Goal: Book appointment/travel/reservation

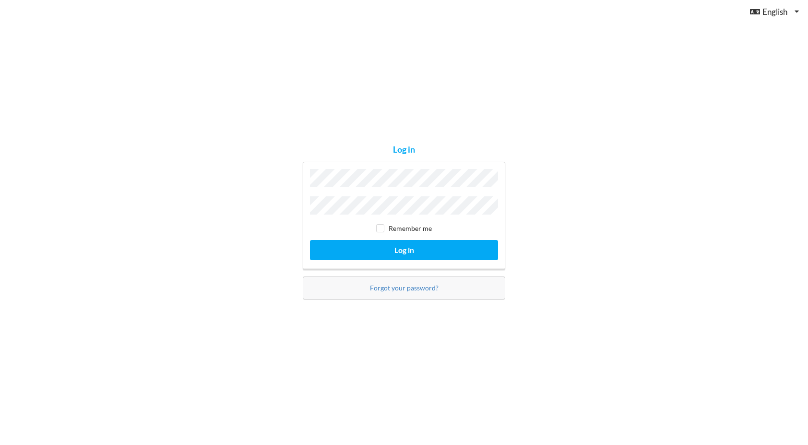
click at [310, 240] on button "Log in" at bounding box center [404, 250] width 188 height 20
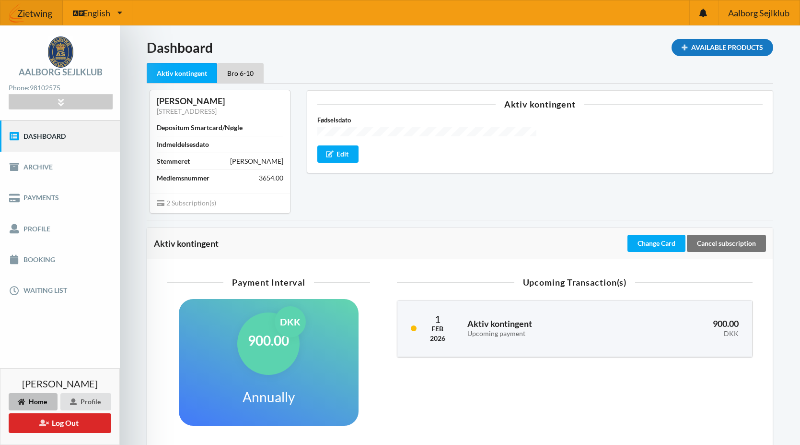
click at [687, 47] on div "Available Products" at bounding box center [723, 47] width 102 height 17
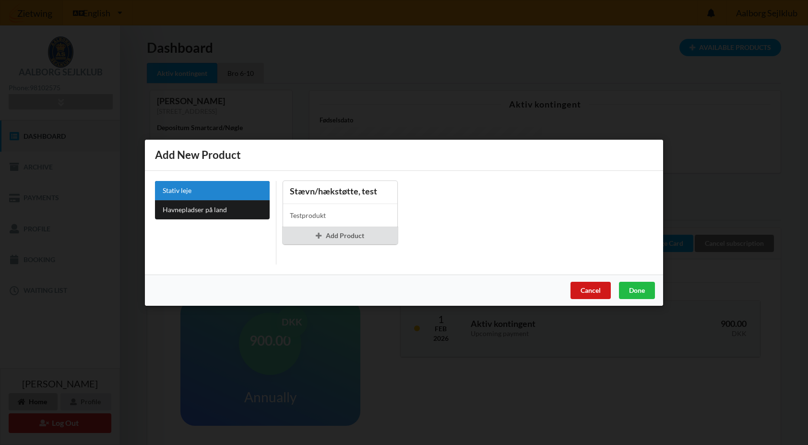
click at [590, 291] on div "Cancel" at bounding box center [590, 289] width 40 height 17
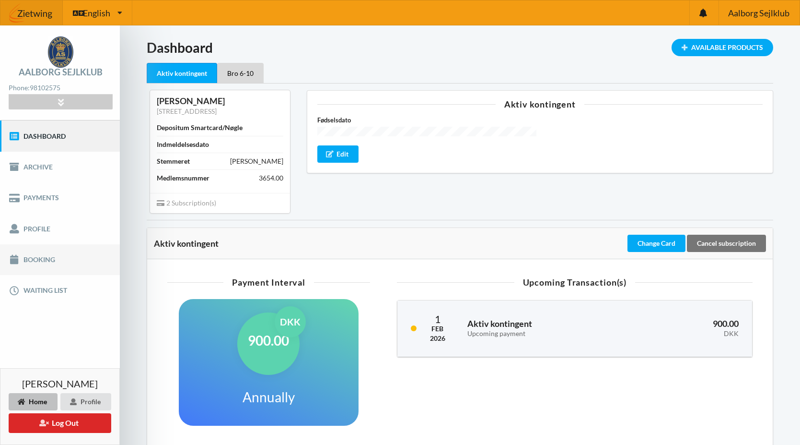
click at [51, 254] on link "Booking" at bounding box center [60, 259] width 120 height 31
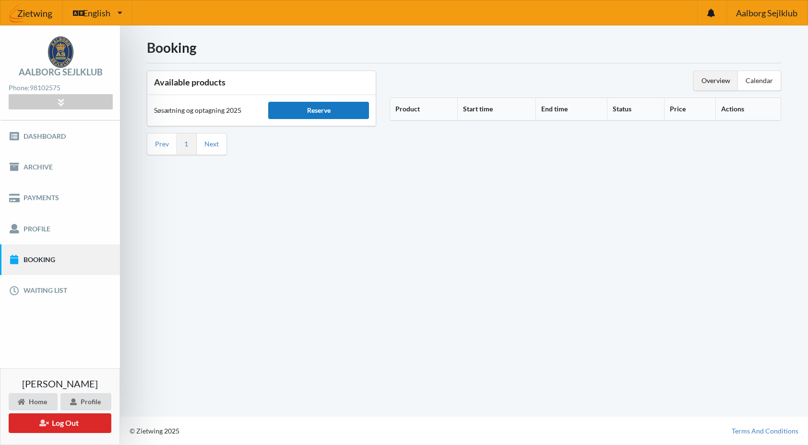
click at [317, 111] on div "Reserve" at bounding box center [318, 110] width 101 height 17
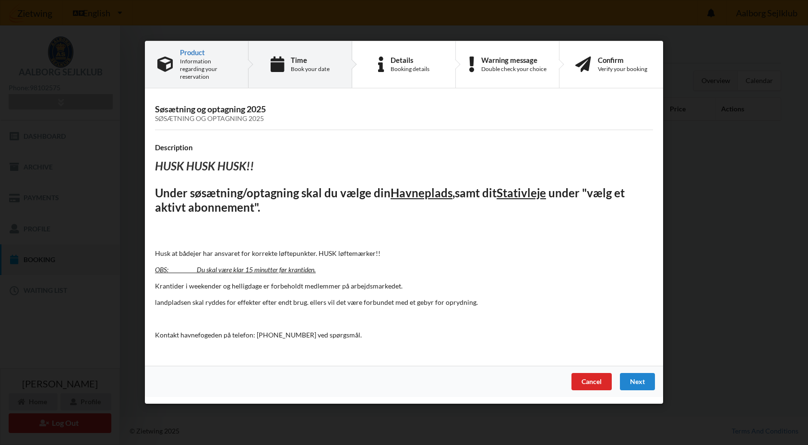
click at [293, 68] on div "Book your date" at bounding box center [310, 69] width 39 height 8
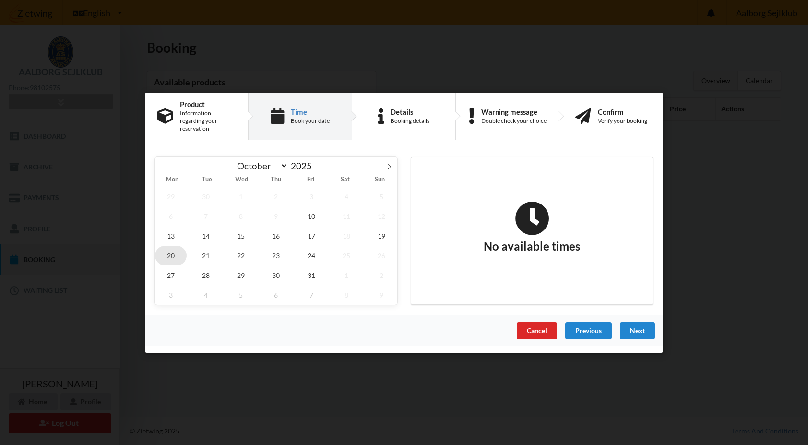
click at [174, 250] on span "20" at bounding box center [171, 255] width 32 height 20
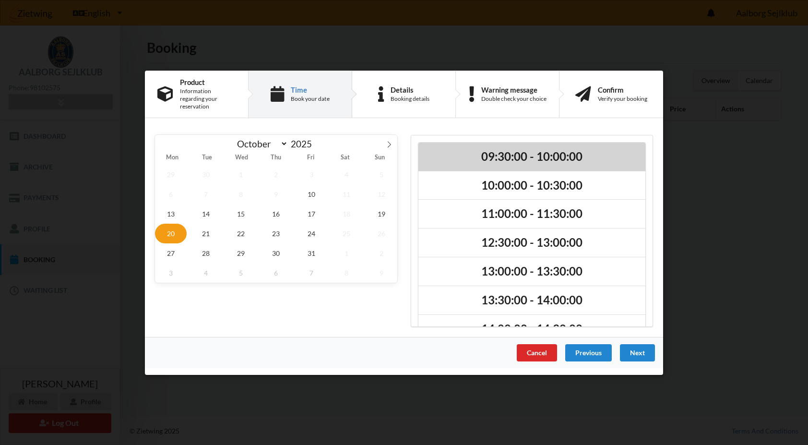
click at [492, 152] on h2 "09:30:00 - 10:00:00" at bounding box center [531, 156] width 213 height 15
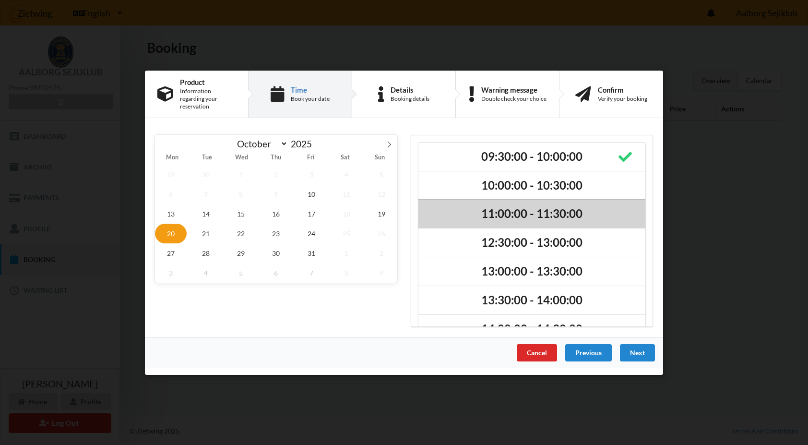
click at [493, 207] on h2 "11:00:00 - 11:30:00" at bounding box center [531, 213] width 213 height 15
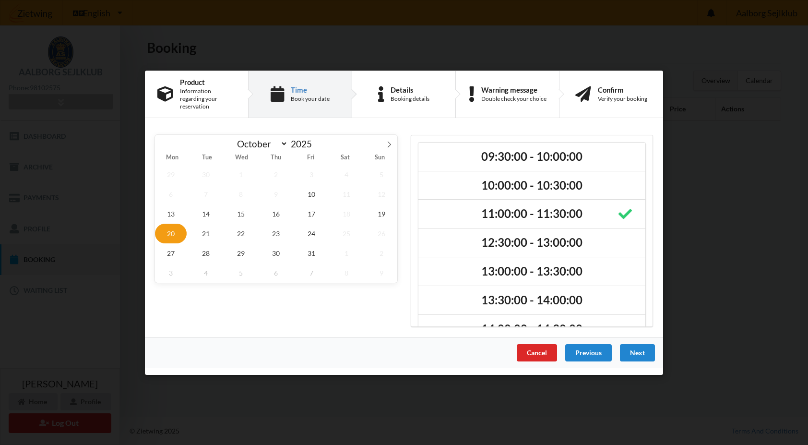
drag, startPoint x: 644, startPoint y: 346, endPoint x: 499, endPoint y: 353, distance: 144.5
click at [500, 353] on div "Cancel Previous Next" at bounding box center [404, 351] width 518 height 31
click at [203, 293] on div "[DATE] October November [DATE] Mon Tue Wed Thu Fri Sat Sun 29 30 1 2 3 4 5 6 7 …" at bounding box center [276, 230] width 256 height 205
click at [317, 227] on span "24" at bounding box center [311, 233] width 32 height 20
click at [547, 348] on div "Cancel" at bounding box center [536, 351] width 40 height 17
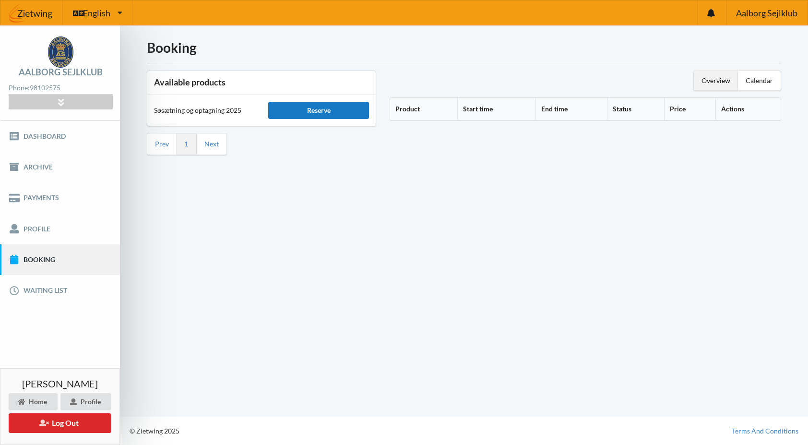
click at [327, 113] on div "Reserve" at bounding box center [318, 110] width 101 height 17
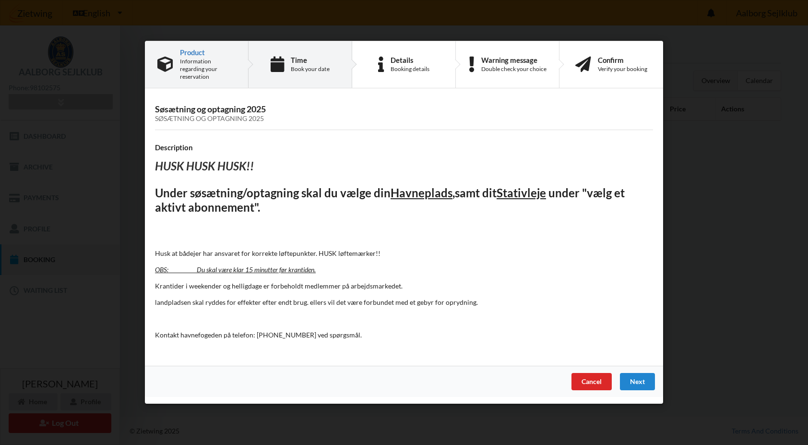
click at [282, 65] on icon at bounding box center [276, 65] width 13 height 16
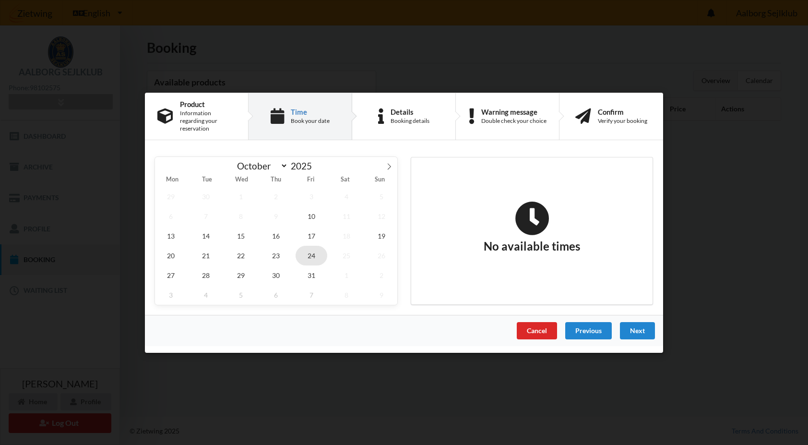
click at [309, 252] on span "24" at bounding box center [311, 255] width 32 height 20
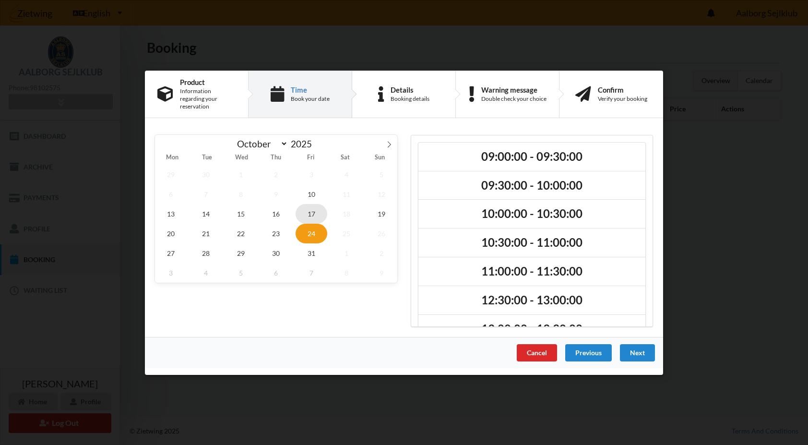
click at [307, 210] on span "17" at bounding box center [311, 213] width 32 height 20
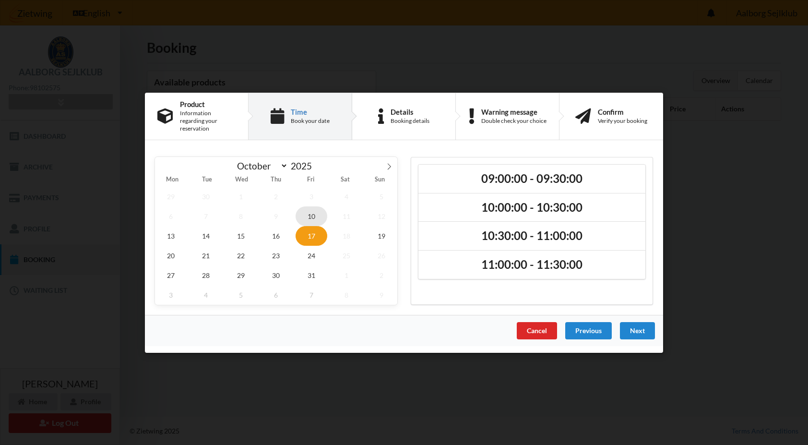
click at [310, 212] on span "10" at bounding box center [311, 216] width 32 height 20
click at [176, 234] on span "13" at bounding box center [171, 235] width 32 height 20
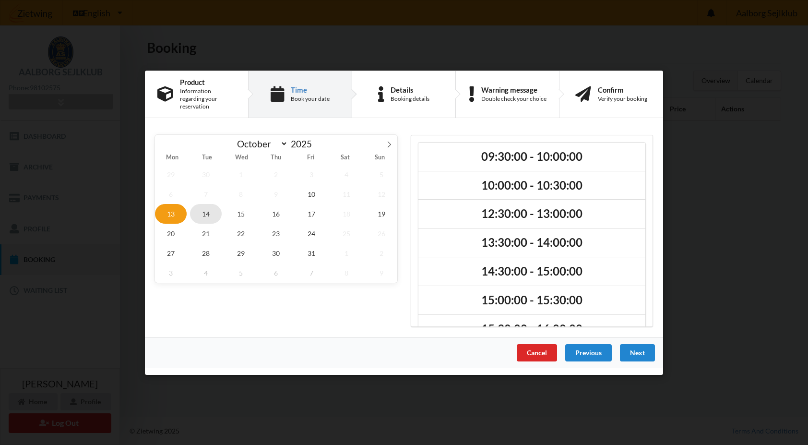
click at [205, 216] on span "14" at bounding box center [206, 213] width 32 height 20
click at [241, 214] on span "15" at bounding box center [241, 213] width 32 height 20
click at [279, 210] on span "16" at bounding box center [276, 213] width 32 height 20
click at [309, 212] on span "17" at bounding box center [311, 213] width 32 height 20
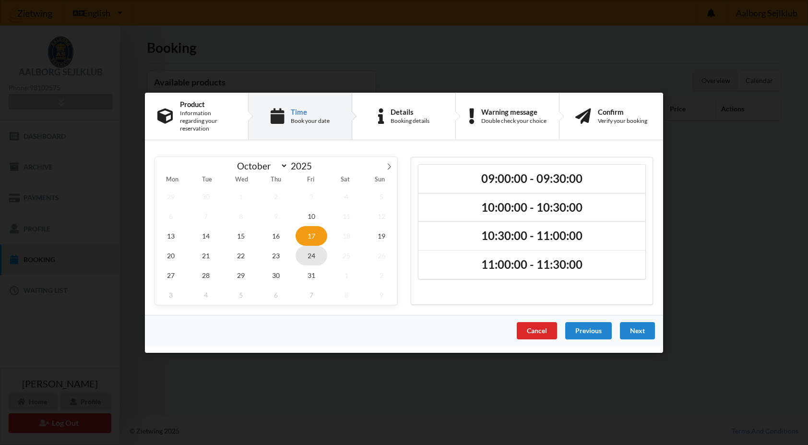
click at [309, 255] on span "24" at bounding box center [311, 255] width 32 height 20
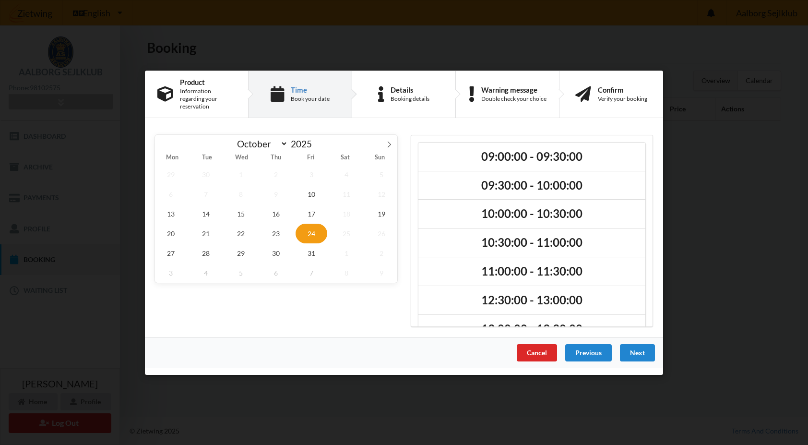
click at [179, 312] on div "[DATE] October November [DATE] Mon Tue Wed Thu Fri Sat Sun 29 30 1 2 3 4 5 6 7 …" at bounding box center [276, 230] width 256 height 205
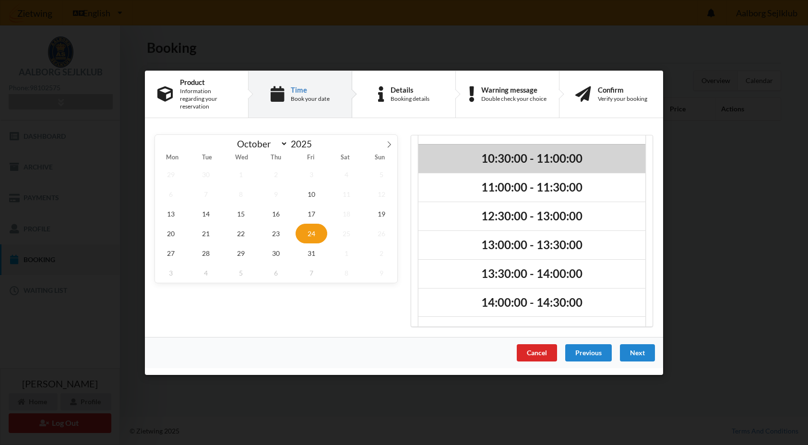
scroll to position [96, 0]
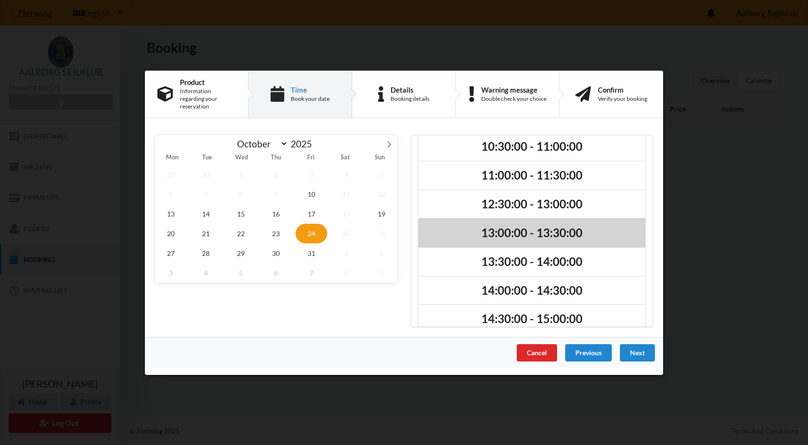
click at [578, 231] on h2 "13:00:00 - 13:30:00" at bounding box center [531, 232] width 213 height 15
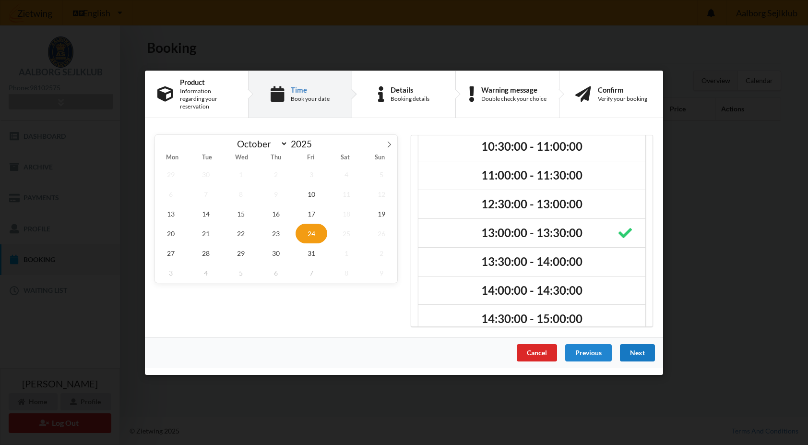
click at [643, 349] on div "Next" at bounding box center [637, 351] width 35 height 17
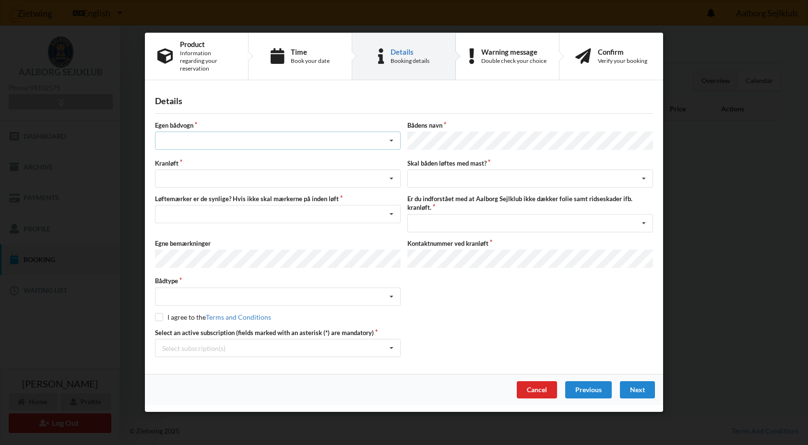
click at [214, 137] on div "Intet valg ja nej" at bounding box center [278, 141] width 246 height 18
click at [183, 188] on div "nej" at bounding box center [277, 194] width 245 height 18
click at [212, 176] on div "Søsætning Optagning" at bounding box center [278, 179] width 246 height 18
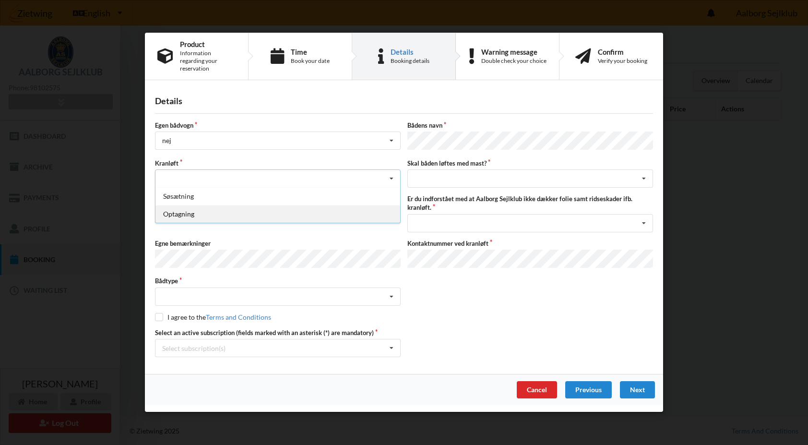
click at [196, 209] on div "Optagning" at bounding box center [277, 214] width 245 height 18
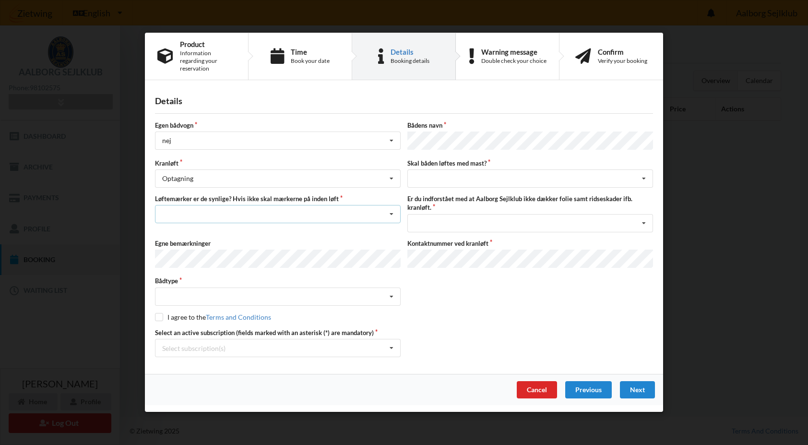
click at [239, 214] on div "Nej, jeg kontakter havnekontoret inden løft og får dem sat på Ja, mine mærker e…" at bounding box center [278, 214] width 246 height 18
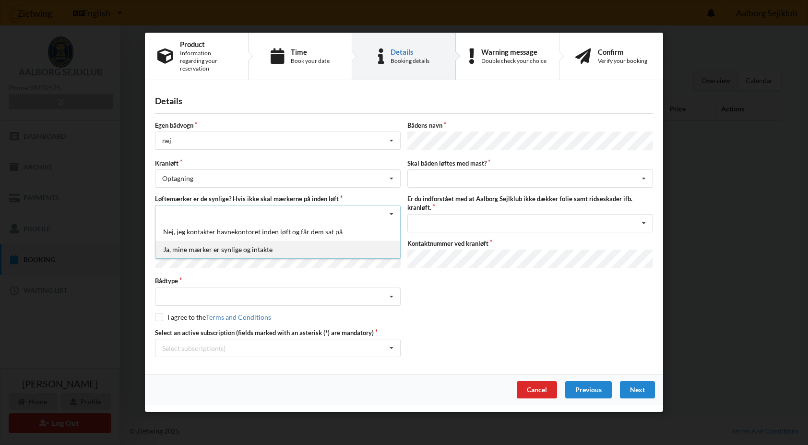
click at [231, 245] on div "Ja, mine mærker er synlige og intakte" at bounding box center [277, 250] width 245 height 18
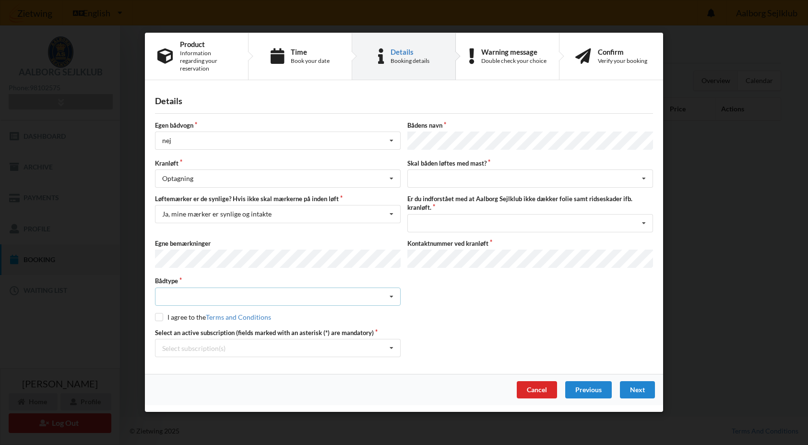
click at [245, 287] on div "Intet valgt Sejlbåd Motorbåd Motorsejler [PERSON_NAME]" at bounding box center [278, 296] width 246 height 18
click at [200, 325] on div "Sejlbåd" at bounding box center [277, 332] width 245 height 18
click at [160, 313] on input "checkbox" at bounding box center [159, 317] width 8 height 8
checkbox input "true"
click at [477, 174] on div "intet valg ja nej" at bounding box center [530, 179] width 246 height 18
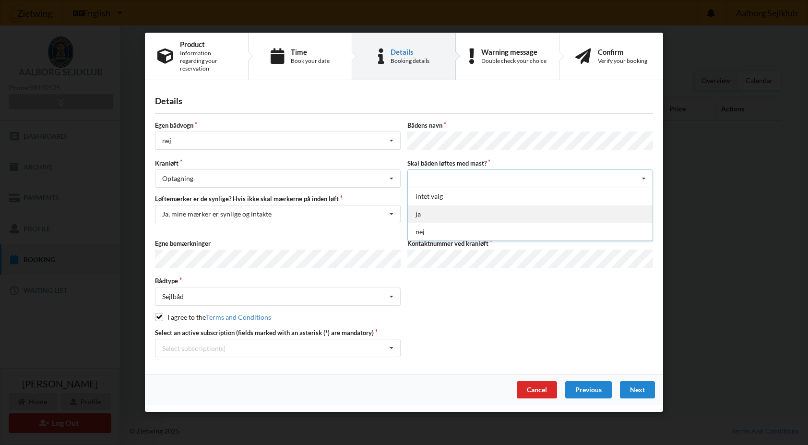
click at [434, 206] on div "ja" at bounding box center [530, 214] width 245 height 18
click at [492, 221] on div "Jeg har tæpper med og tager selv ansvaret for eventuelle folie samt ridseskader…" at bounding box center [530, 223] width 246 height 18
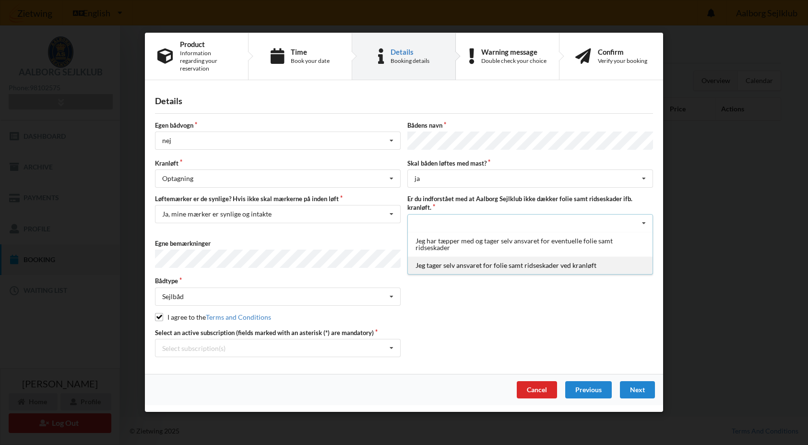
click at [456, 257] on div "Jeg tager selv ansvaret for folie samt ridseskader ved kranløft" at bounding box center [530, 265] width 245 height 18
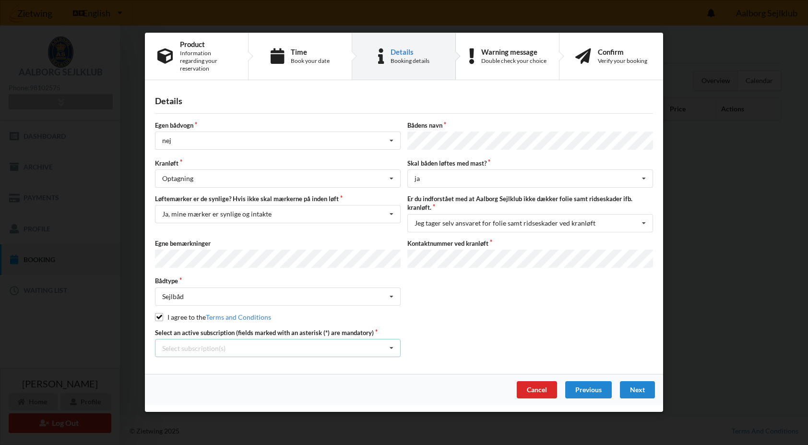
click at [394, 342] on icon at bounding box center [391, 349] width 14 height 18
click at [199, 379] on div "* Bro 6-10" at bounding box center [277, 384] width 245 height 18
click at [646, 382] on div "Next" at bounding box center [637, 389] width 35 height 17
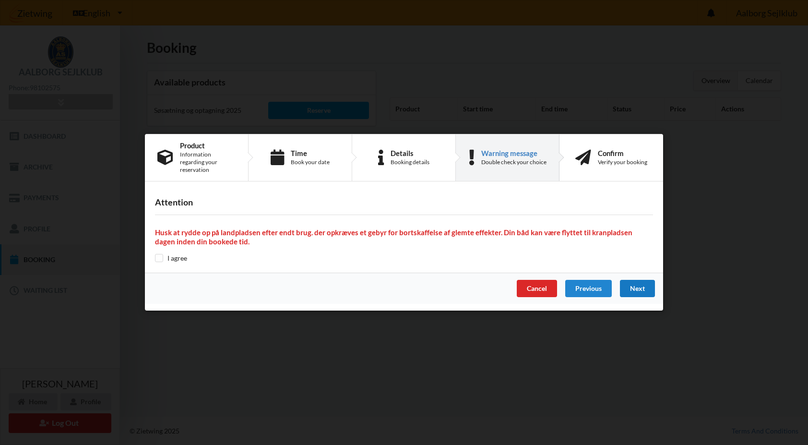
click at [635, 282] on div "Next" at bounding box center [637, 288] width 35 height 17
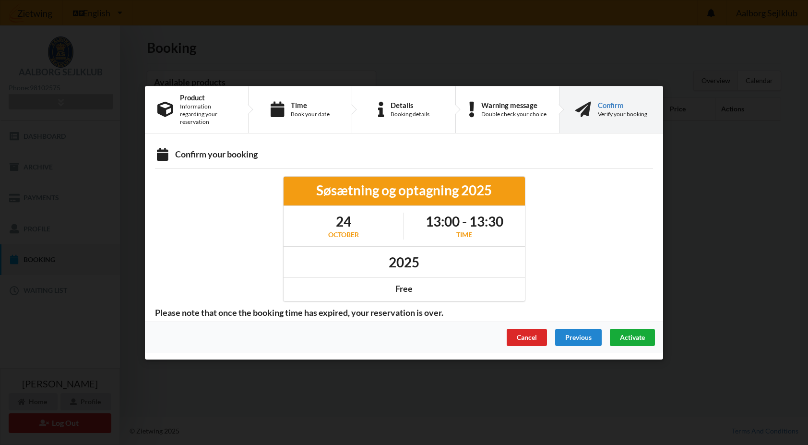
click at [625, 334] on span "Activate" at bounding box center [632, 336] width 25 height 8
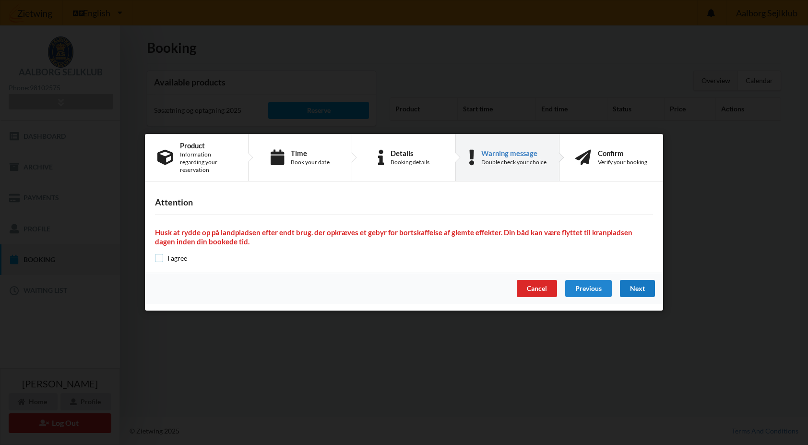
click at [160, 254] on input "checkbox" at bounding box center [159, 258] width 8 height 8
checkbox input "true"
click at [633, 285] on div "Next" at bounding box center [637, 288] width 35 height 17
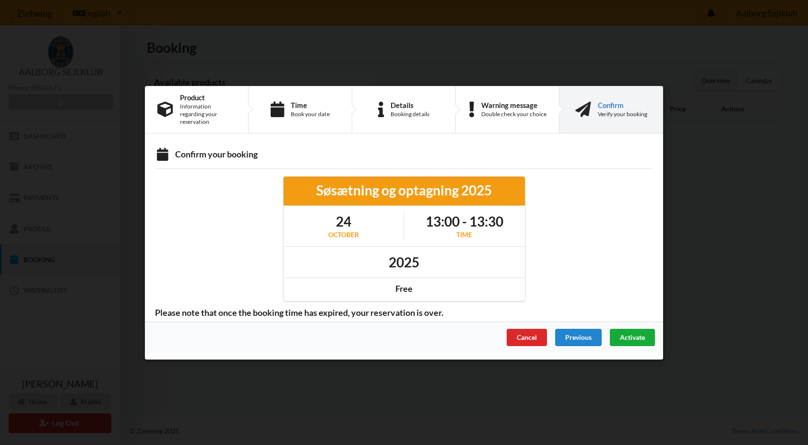
click at [625, 339] on div "Activate" at bounding box center [632, 336] width 45 height 17
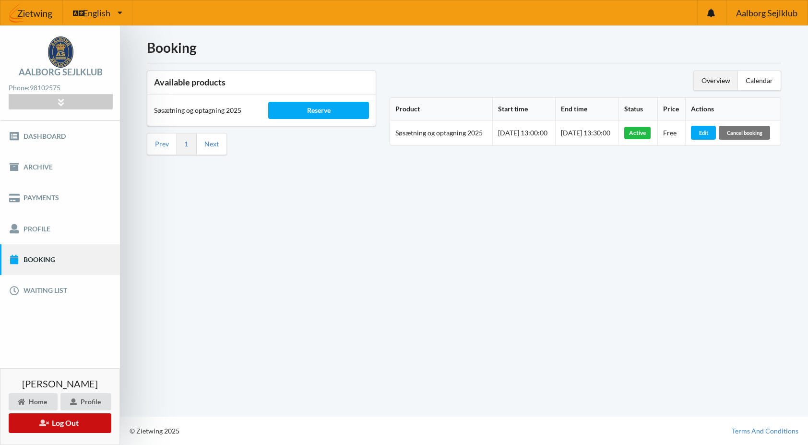
click at [77, 422] on button "Log Out" at bounding box center [60, 423] width 103 height 20
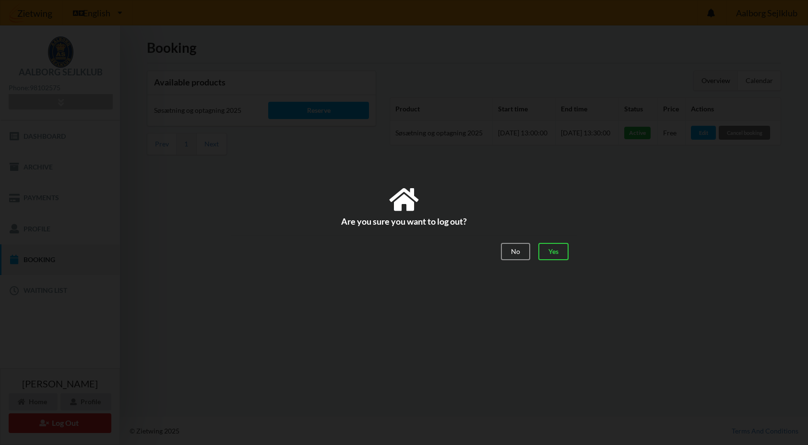
drag, startPoint x: 512, startPoint y: 251, endPoint x: 564, endPoint y: 262, distance: 54.0
click at [564, 263] on div "No Yes" at bounding box center [403, 250] width 345 height 31
click at [556, 253] on div "Yes" at bounding box center [553, 251] width 30 height 17
